Goal: Information Seeking & Learning: Learn about a topic

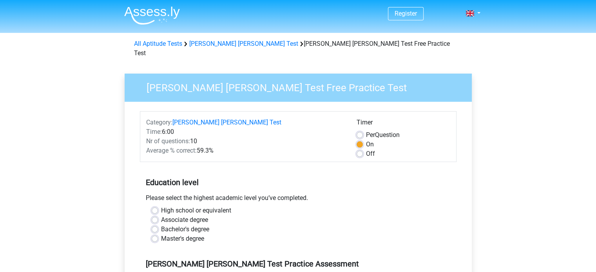
click at [179, 225] on label "Bachelor's degree" at bounding box center [185, 229] width 48 height 9
click at [158, 225] on input "Bachelor's degree" at bounding box center [155, 229] width 6 height 8
radio input "true"
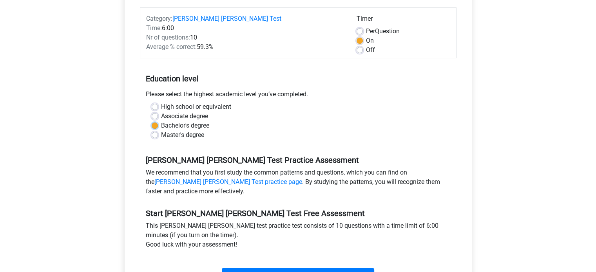
scroll to position [117, 0]
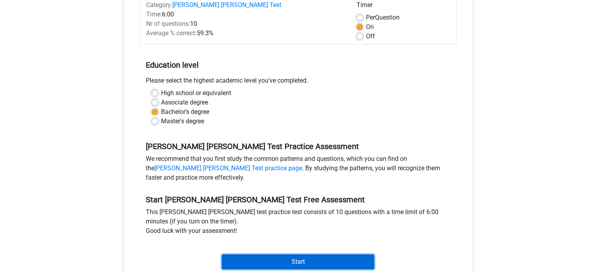
click at [295, 255] on input "Start" at bounding box center [298, 262] width 152 height 15
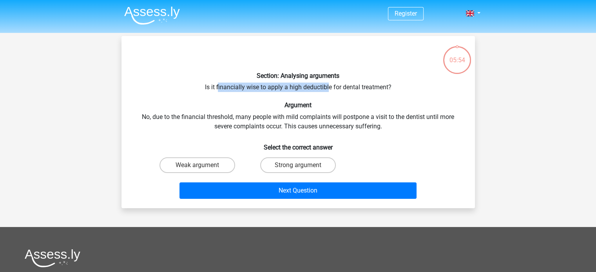
drag, startPoint x: 221, startPoint y: 89, endPoint x: 328, endPoint y: 89, distance: 107.3
click at [328, 89] on div "Section: Analysing arguments Is it financially wise to apply a high deductible …" at bounding box center [298, 122] width 347 height 160
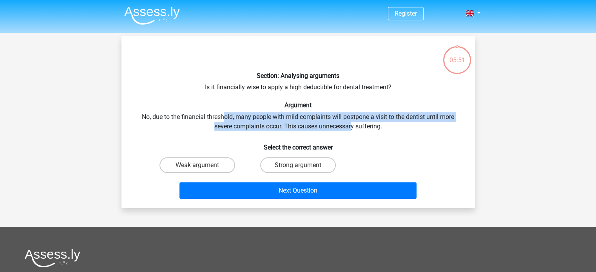
drag, startPoint x: 222, startPoint y: 117, endPoint x: 352, endPoint y: 127, distance: 130.4
click at [352, 127] on div "Section: Analysing arguments Is it financially wise to apply a high deductible …" at bounding box center [298, 122] width 347 height 160
click at [351, 128] on div "Section: Analysing arguments Is it financially wise to apply a high deductible …" at bounding box center [298, 122] width 347 height 160
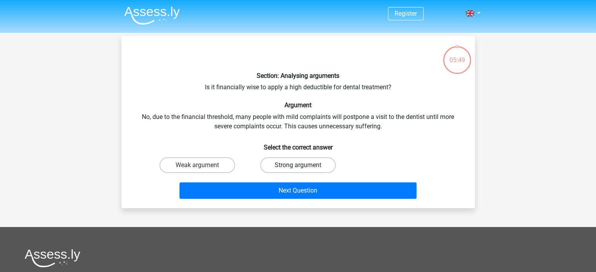
click at [307, 166] on label "Strong argument" at bounding box center [298, 165] width 76 height 16
click at [303, 166] on input "Strong argument" at bounding box center [300, 167] width 5 height 5
radio input "true"
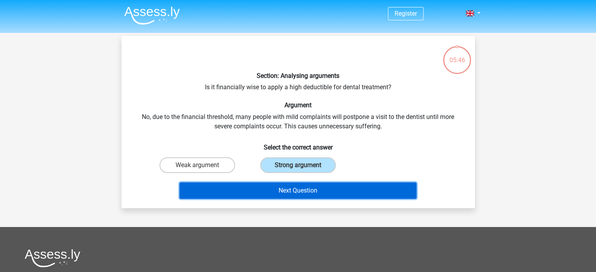
click at [306, 188] on button "Next Question" at bounding box center [297, 190] width 237 height 16
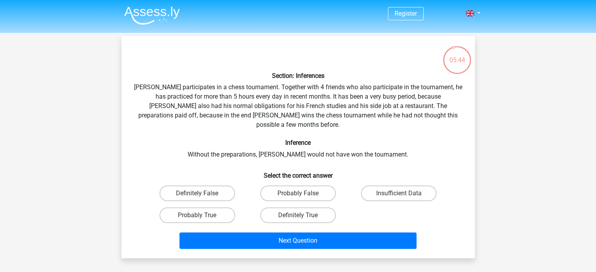
drag, startPoint x: 187, startPoint y: 79, endPoint x: 258, endPoint y: 82, distance: 70.9
click at [258, 82] on div "Section: Inferences [PERSON_NAME] participates in a chess tournament. Together …" at bounding box center [298, 147] width 347 height 210
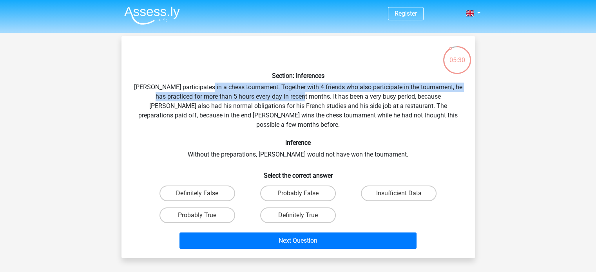
drag, startPoint x: 213, startPoint y: 92, endPoint x: 302, endPoint y: 98, distance: 89.5
click at [302, 98] on div "Section: Inferences [PERSON_NAME] participates in a chess tournament. Together …" at bounding box center [298, 147] width 347 height 210
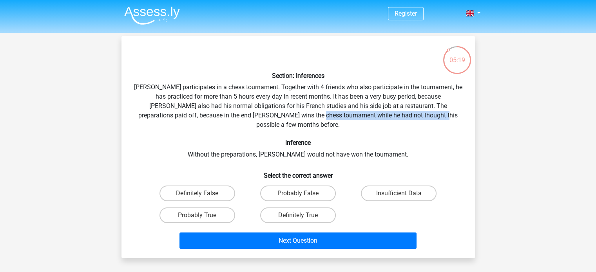
drag, startPoint x: 288, startPoint y: 116, endPoint x: 411, endPoint y: 115, distance: 122.6
click at [411, 115] on div "Section: Inferences [PERSON_NAME] participates in a chess tournament. Together …" at bounding box center [298, 147] width 347 height 210
click at [406, 110] on div "Section: Inferences [PERSON_NAME] participates in a chess tournament. Together …" at bounding box center [298, 147] width 347 height 210
click at [186, 208] on label "Probably True" at bounding box center [197, 216] width 76 height 16
click at [197, 215] on input "Probably True" at bounding box center [199, 217] width 5 height 5
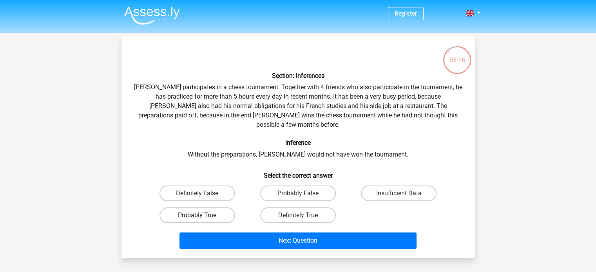
radio input "true"
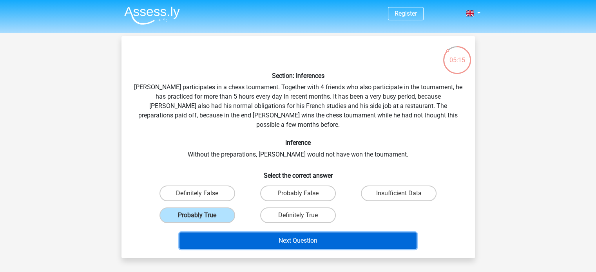
click at [267, 233] on button "Next Question" at bounding box center [297, 241] width 237 height 16
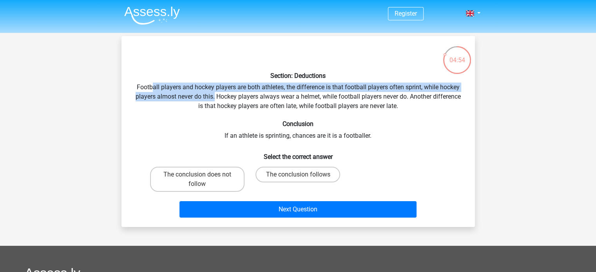
drag, startPoint x: 153, startPoint y: 89, endPoint x: 214, endPoint y: 101, distance: 62.3
click at [214, 101] on div "Section: Deductions Football players and hockey players are both athletes, the …" at bounding box center [298, 131] width 347 height 179
click at [325, 171] on label "The conclusion follows" at bounding box center [297, 175] width 85 height 16
click at [303, 175] on input "The conclusion follows" at bounding box center [300, 177] width 5 height 5
radio input "true"
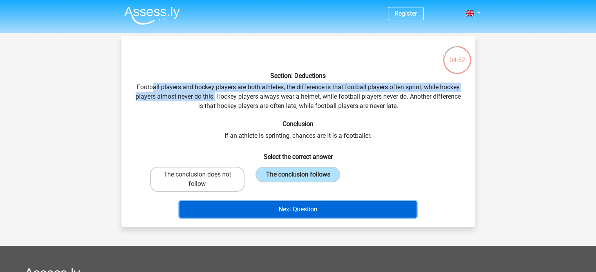
click at [331, 214] on button "Next Question" at bounding box center [297, 209] width 237 height 16
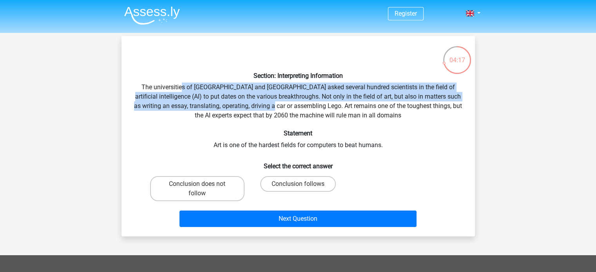
drag, startPoint x: 182, startPoint y: 87, endPoint x: 294, endPoint y: 111, distance: 115.2
click at [294, 111] on div "Section: Interpreting Information The universities of [GEOGRAPHIC_DATA] and [GE…" at bounding box center [298, 136] width 347 height 188
click at [293, 182] on label "Conclusion follows" at bounding box center [298, 184] width 76 height 16
click at [298, 184] on input "Conclusion follows" at bounding box center [300, 186] width 5 height 5
radio input "true"
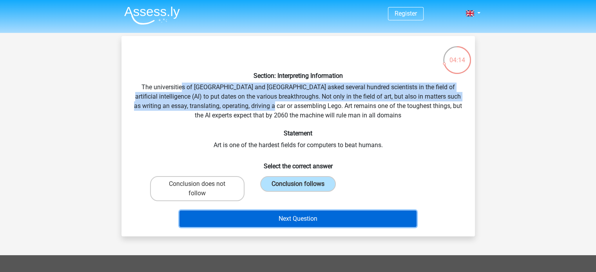
click at [293, 220] on button "Next Question" at bounding box center [297, 219] width 237 height 16
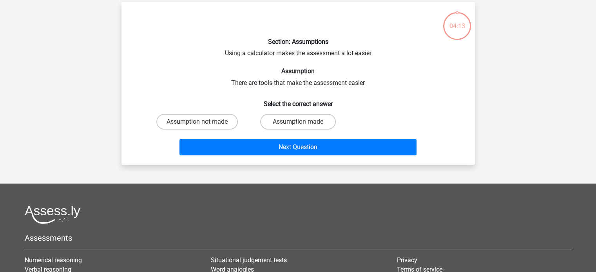
scroll to position [36, 0]
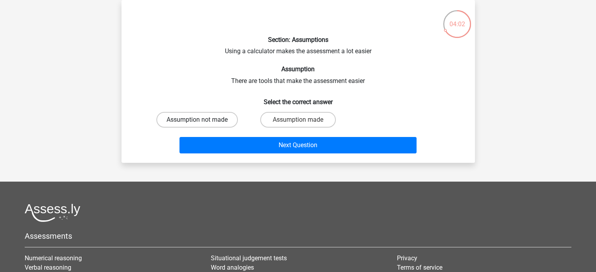
click at [177, 120] on label "Assumption not made" at bounding box center [196, 120] width 81 height 16
click at [197, 120] on input "Assumption not made" at bounding box center [199, 122] width 5 height 5
radio input "true"
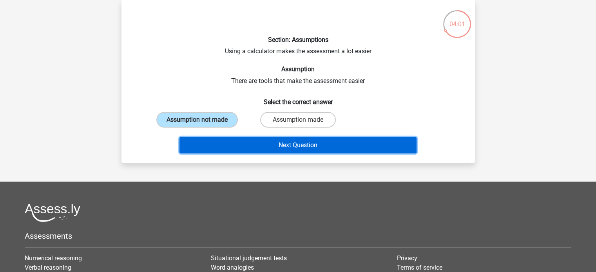
click at [304, 149] on button "Next Question" at bounding box center [297, 145] width 237 height 16
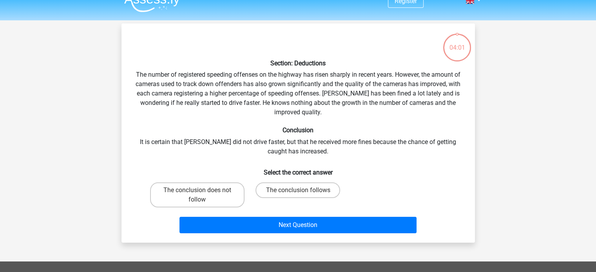
scroll to position [0, 0]
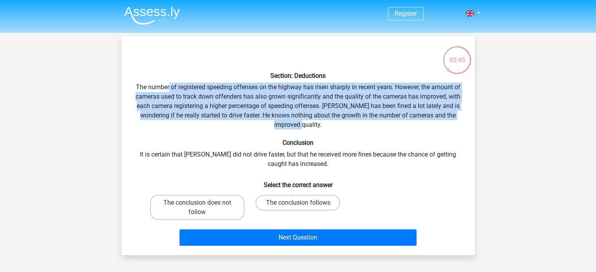
drag, startPoint x: 170, startPoint y: 88, endPoint x: 323, endPoint y: 123, distance: 156.7
click at [323, 123] on div "Section: Deductions The number of registered speeding offenses on the highway h…" at bounding box center [298, 145] width 347 height 207
click at [293, 202] on label "The conclusion follows" at bounding box center [297, 203] width 85 height 16
click at [298, 203] on input "The conclusion follows" at bounding box center [300, 205] width 5 height 5
radio input "true"
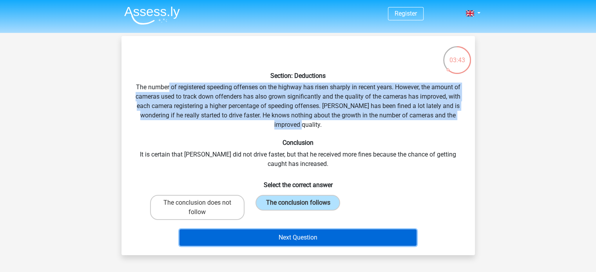
click at [293, 242] on button "Next Question" at bounding box center [297, 237] width 237 height 16
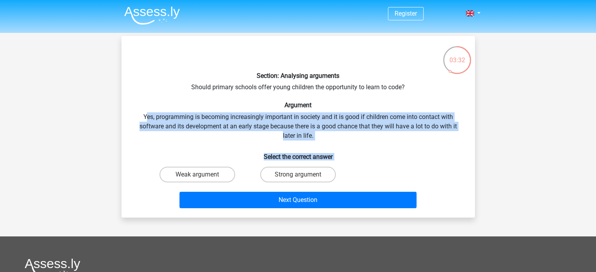
scroll to position [170, 0]
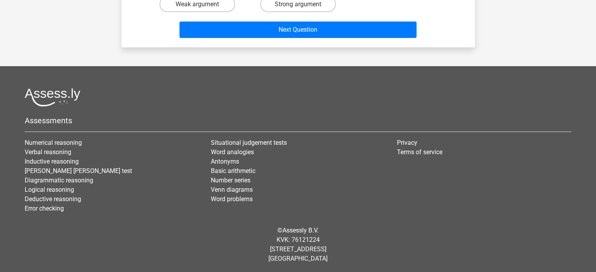
drag, startPoint x: 146, startPoint y: 114, endPoint x: 601, endPoint y: 291, distance: 488.3
click at [595, 272] on html "Register Nederlands English" at bounding box center [298, 51] width 596 height 443
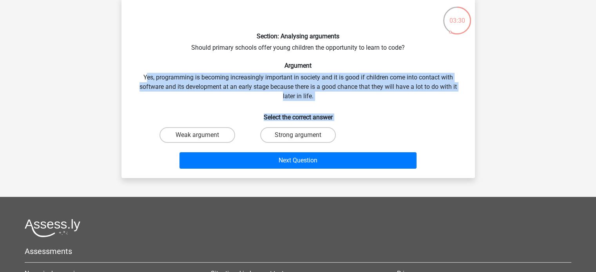
scroll to position [14, 0]
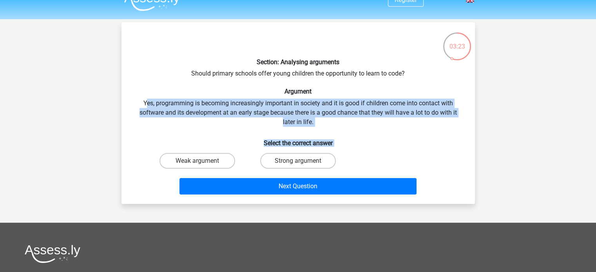
click at [262, 112] on div "Section: Analysing arguments Should primary schools offer young children the op…" at bounding box center [298, 113] width 347 height 169
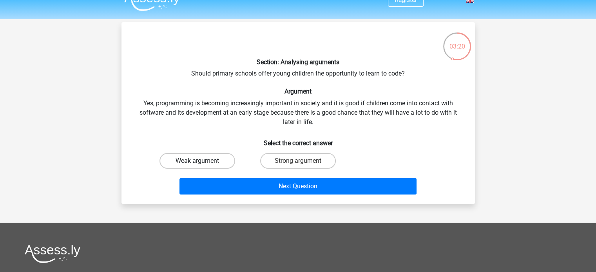
click at [220, 159] on label "Weak argument" at bounding box center [197, 161] width 76 height 16
click at [202, 161] on input "Weak argument" at bounding box center [199, 163] width 5 height 5
radio input "true"
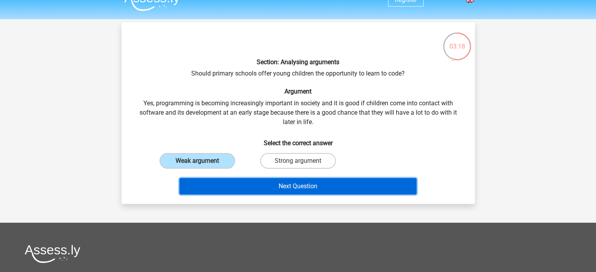
click at [307, 186] on button "Next Question" at bounding box center [297, 186] width 237 height 16
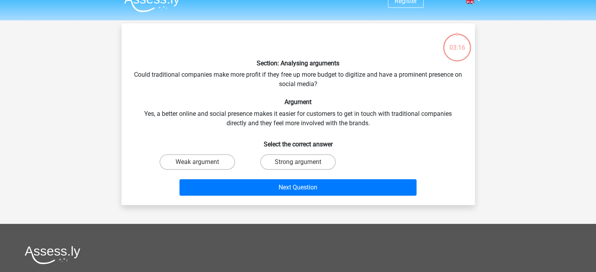
scroll to position [0, 0]
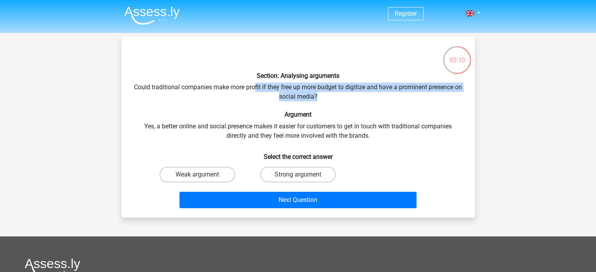
drag, startPoint x: 258, startPoint y: 86, endPoint x: 327, endPoint y: 96, distance: 69.6
click at [327, 96] on div "Section: Analysing arguments Could traditional companies make more profit if th…" at bounding box center [298, 126] width 347 height 169
click at [314, 176] on label "Strong argument" at bounding box center [298, 175] width 76 height 16
click at [303, 176] on input "Strong argument" at bounding box center [300, 177] width 5 height 5
radio input "true"
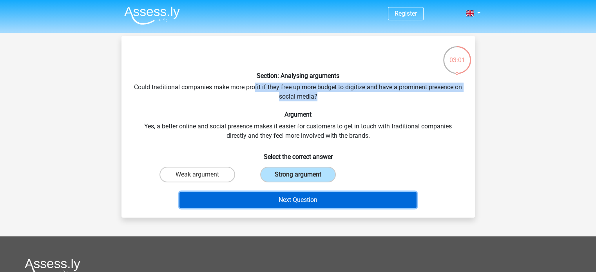
click at [293, 203] on button "Next Question" at bounding box center [297, 200] width 237 height 16
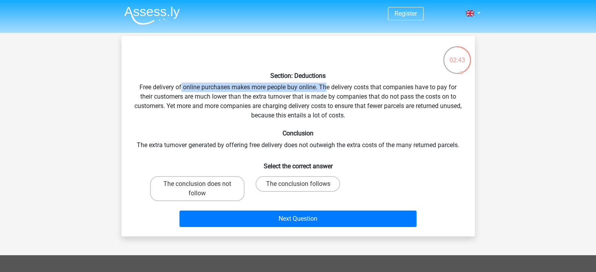
drag, startPoint x: 224, startPoint y: 88, endPoint x: 327, endPoint y: 87, distance: 102.6
click at [327, 87] on div "Section: Deductions Free delivery of online purchases makes more people buy onl…" at bounding box center [298, 136] width 347 height 188
click at [224, 179] on label "The conclusion does not follow" at bounding box center [197, 188] width 94 height 25
click at [202, 184] on input "The conclusion does not follow" at bounding box center [199, 186] width 5 height 5
radio input "true"
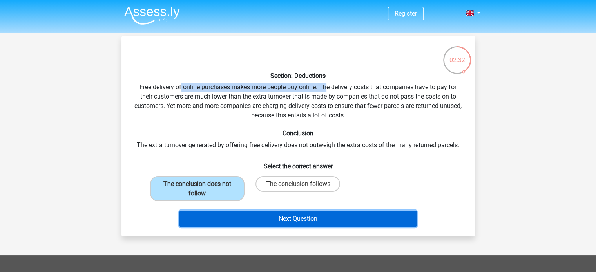
click at [275, 213] on button "Next Question" at bounding box center [297, 219] width 237 height 16
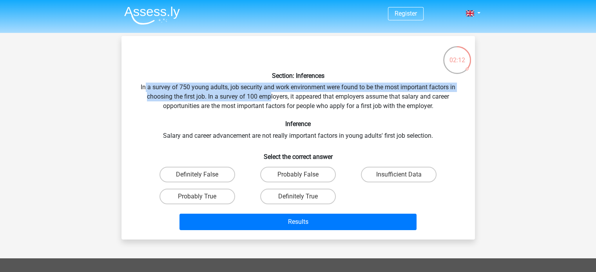
drag, startPoint x: 144, startPoint y: 86, endPoint x: 270, endPoint y: 97, distance: 126.6
click at [270, 97] on div "Section: Inferences In a survey of 750 young adults, job security and work envi…" at bounding box center [298, 137] width 347 height 191
click at [386, 171] on label "Insufficient Data" at bounding box center [399, 175] width 76 height 16
click at [399, 175] on input "Insufficient Data" at bounding box center [401, 177] width 5 height 5
radio input "true"
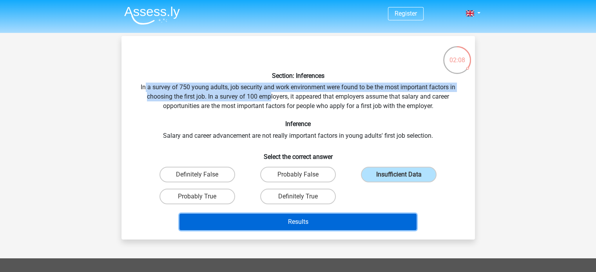
click at [370, 220] on button "Results" at bounding box center [297, 222] width 237 height 16
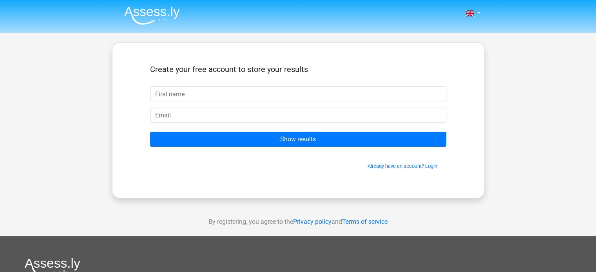
click at [278, 95] on input "text" at bounding box center [298, 94] width 296 height 15
type input "Holly"
click at [192, 125] on form "Create your free account to store your results Holly Show results Already have …" at bounding box center [298, 117] width 296 height 105
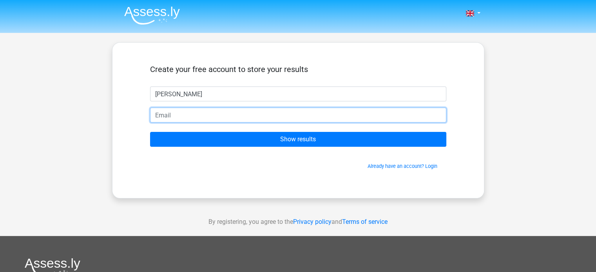
click at [186, 118] on input "email" at bounding box center [298, 115] width 296 height 15
type input "hollylouisebee@gmail.com"
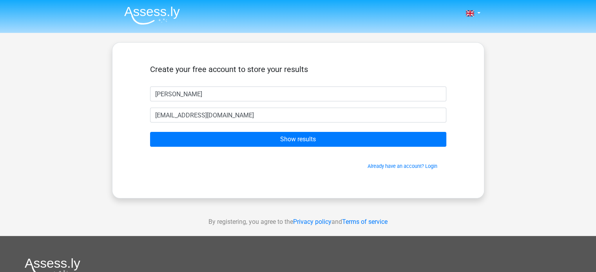
click at [229, 152] on form "Create your free account to store your results Holly hollylouisebee@gmail.com S…" at bounding box center [298, 117] width 296 height 105
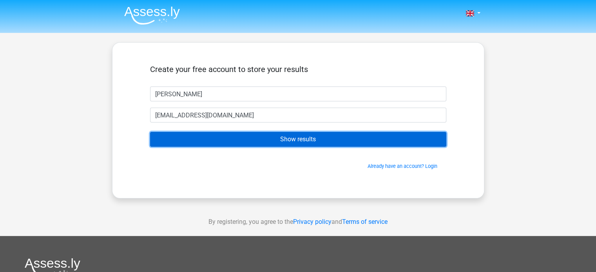
click at [231, 143] on input "Show results" at bounding box center [298, 139] width 296 height 15
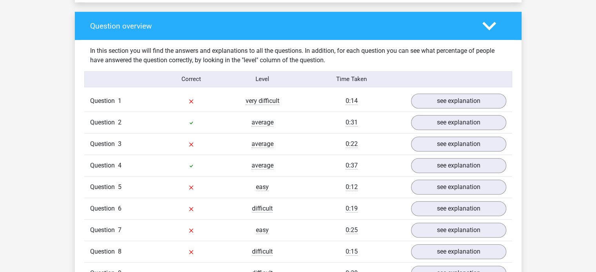
scroll to position [587, 0]
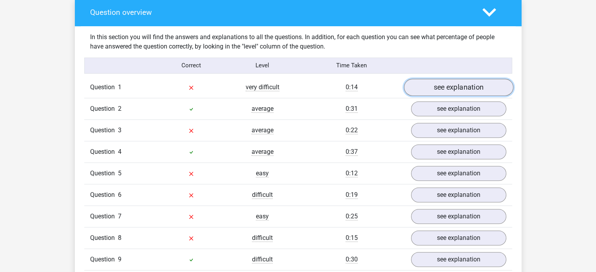
click at [458, 84] on link "see explanation" at bounding box center [457, 87] width 109 height 17
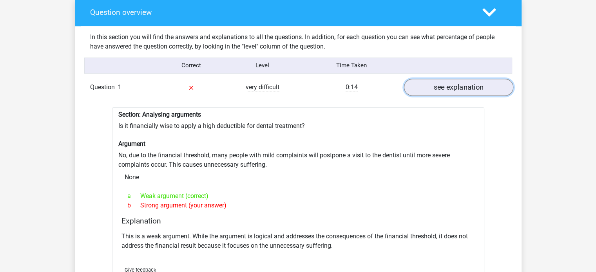
click at [458, 84] on link "see explanation" at bounding box center [457, 87] width 109 height 17
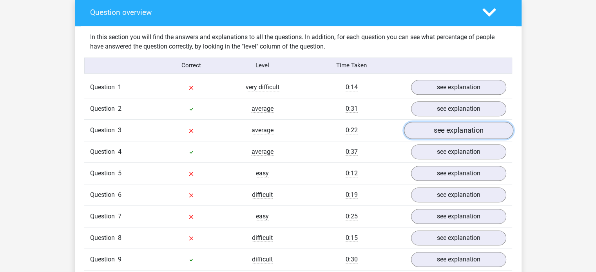
click at [461, 127] on link "see explanation" at bounding box center [457, 130] width 109 height 17
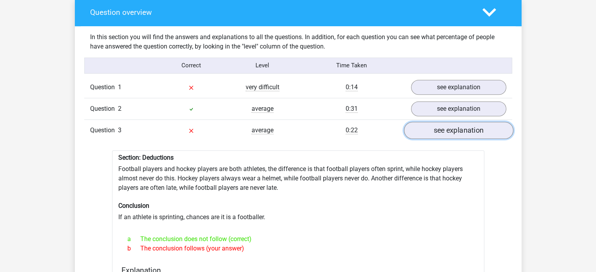
click at [461, 127] on link "see explanation" at bounding box center [457, 130] width 109 height 17
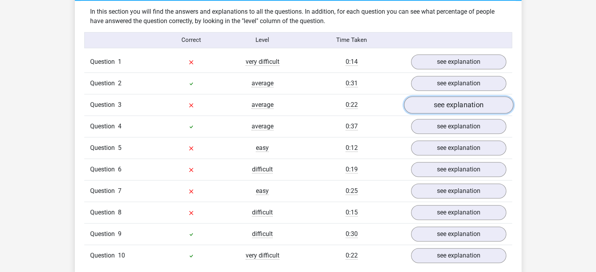
scroll to position [627, 0]
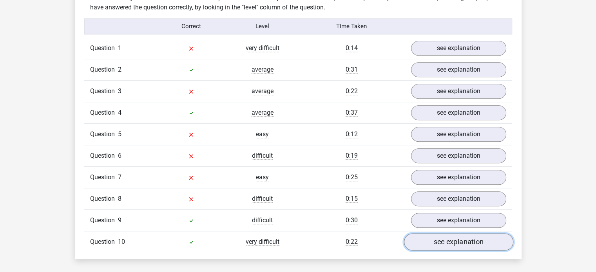
click at [483, 233] on link "see explanation" at bounding box center [457, 241] width 109 height 17
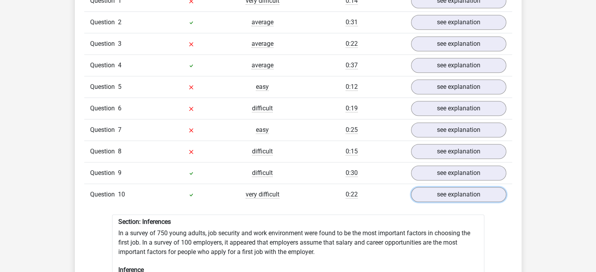
scroll to position [666, 0]
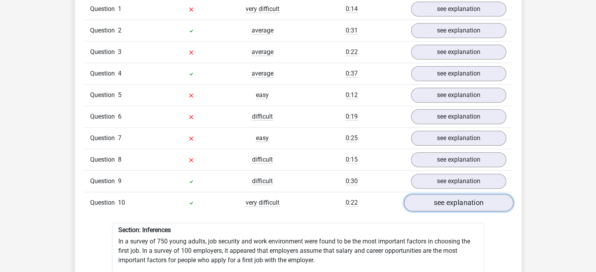
click at [461, 194] on link "see explanation" at bounding box center [457, 202] width 109 height 17
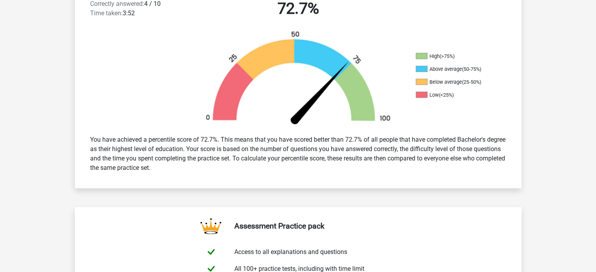
scroll to position [196, 0]
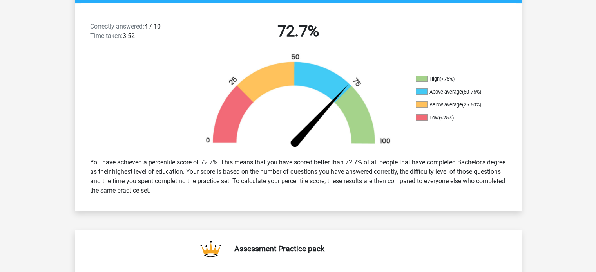
drag, startPoint x: 155, startPoint y: 161, endPoint x: 207, endPoint y: 191, distance: 59.3
click at [207, 191] on div "You have achieved a percentile score of 72.7%. This means that you have scored …" at bounding box center [298, 177] width 428 height 44
click at [208, 191] on div "You have achieved a percentile score of 72.7%. This means that you have scored …" at bounding box center [298, 177] width 428 height 44
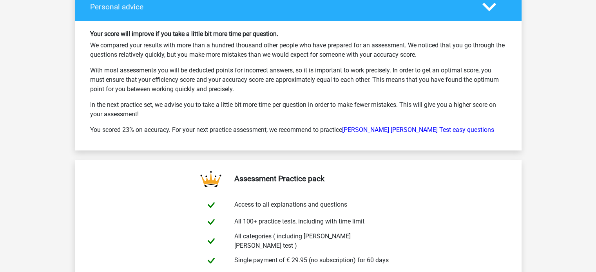
scroll to position [1292, 0]
